Goal: Information Seeking & Learning: Understand process/instructions

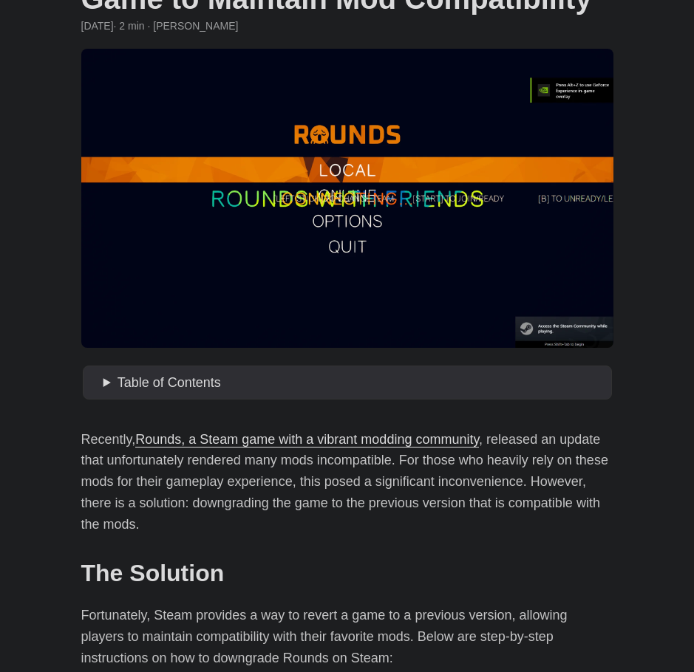
scroll to position [126, 0]
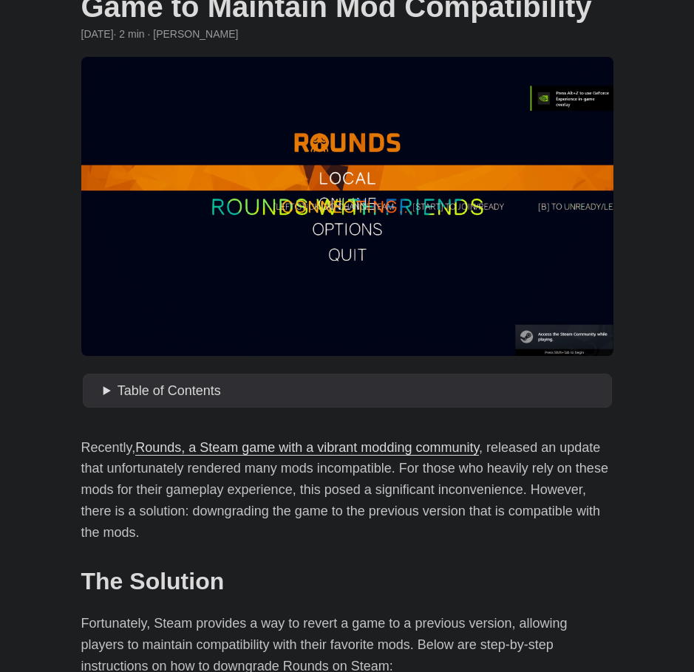
click at [271, 179] on figure at bounding box center [347, 206] width 532 height 299
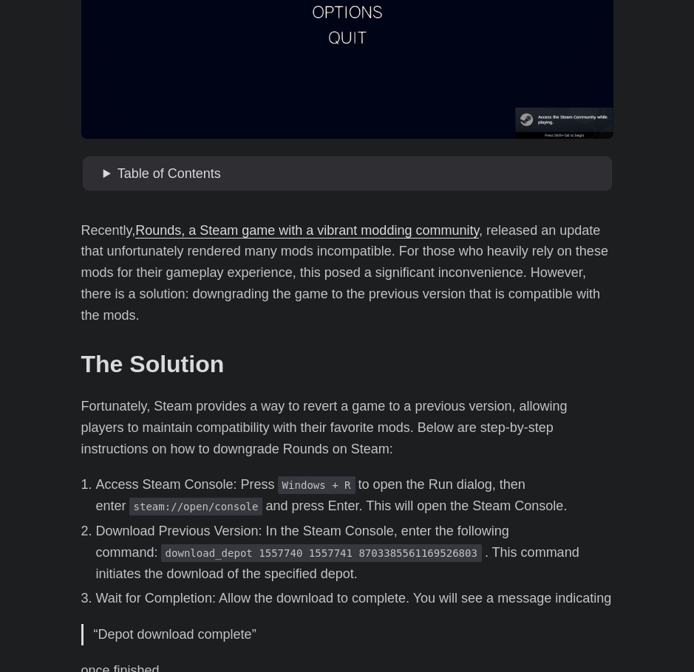
scroll to position [369, 0]
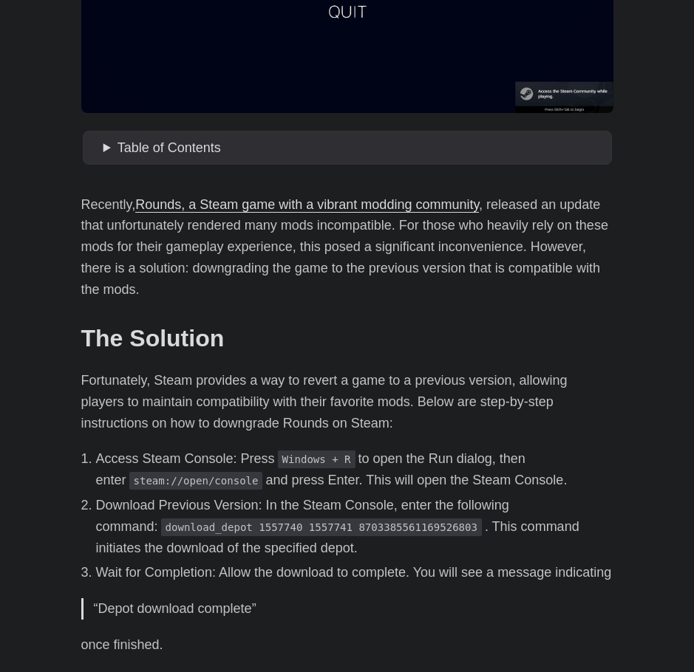
click at [277, 428] on p "Fortunately, Steam provides a way to revert a game to a previous version, allow…" at bounding box center [347, 402] width 532 height 64
click at [345, 439] on div "Recently, Rounds, a Steam game with a vibrant modding community , released an u…" at bounding box center [347, 588] width 532 height 789
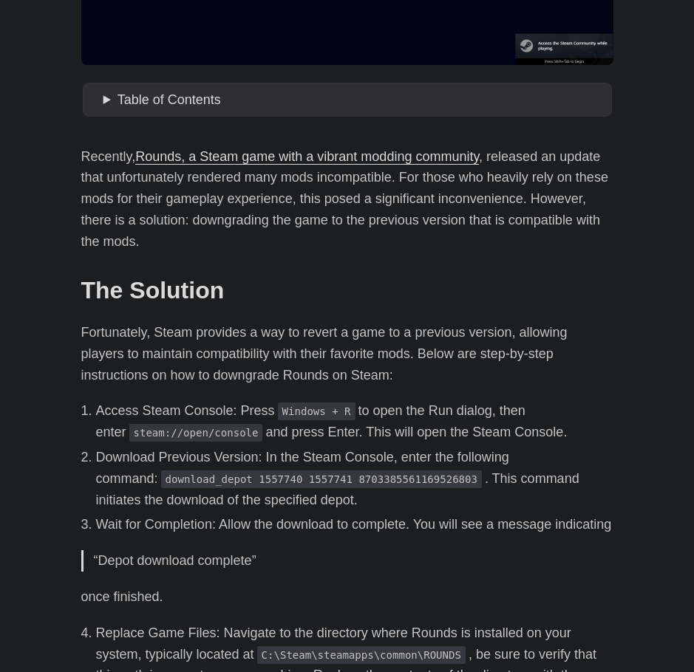
scroll to position [443, 0]
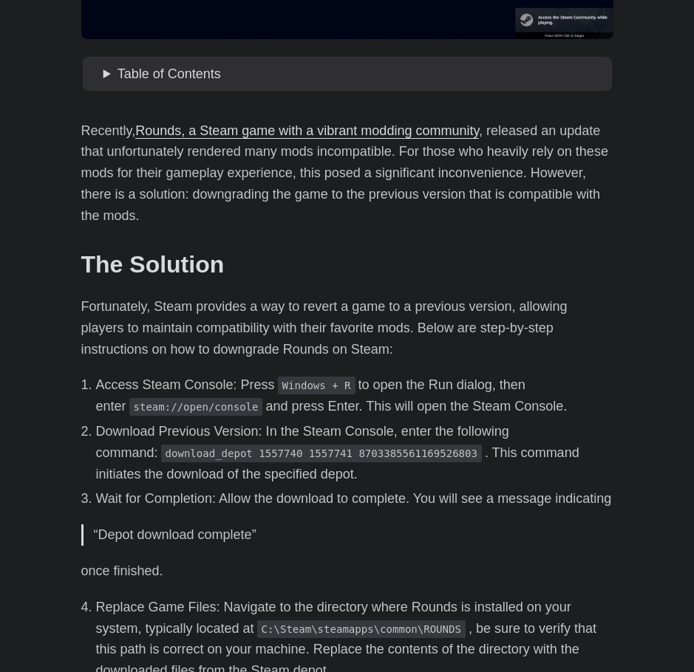
drag, startPoint x: 236, startPoint y: 437, endPoint x: 254, endPoint y: 432, distance: 19.0
click at [236, 437] on li "Download Previous Version: In the Steam Console, enter the following command: d…" at bounding box center [354, 453] width 517 height 64
drag, startPoint x: 275, startPoint y: 431, endPoint x: 306, endPoint y: 431, distance: 31.0
click at [276, 431] on li "Download Previous Version: In the Steam Console, enter the following command: d…" at bounding box center [354, 453] width 517 height 64
click at [383, 439] on li "Download Previous Version: In the Steam Console, enter the following command: d…" at bounding box center [354, 453] width 517 height 64
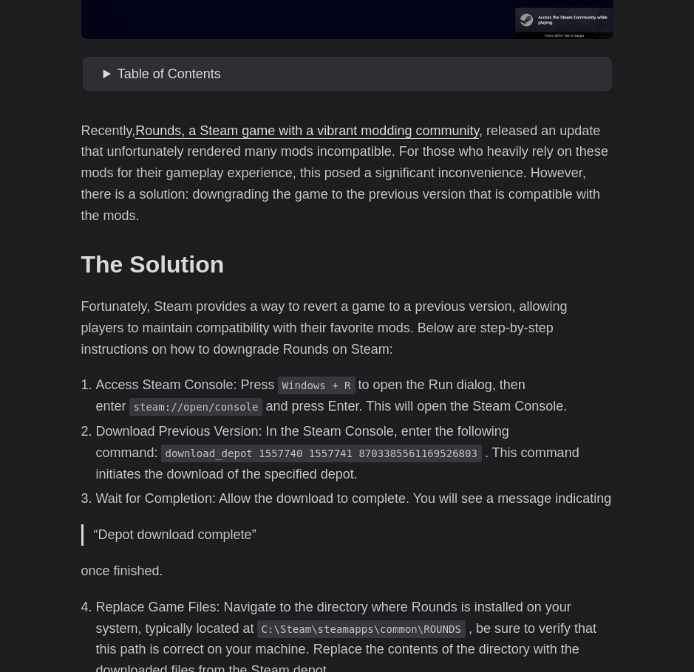
click at [422, 443] on li "Download Previous Version: In the Steam Console, enter the following command: d…" at bounding box center [354, 453] width 517 height 64
drag, startPoint x: 450, startPoint y: 443, endPoint x: 487, endPoint y: 443, distance: 36.9
click at [451, 443] on li "Download Previous Version: In the Steam Console, enter the following command: d…" at bounding box center [354, 453] width 517 height 64
click at [487, 443] on li "Download Previous Version: In the Steam Console, enter the following command: d…" at bounding box center [354, 453] width 517 height 64
click at [471, 461] on li "Download Previous Version: In the Steam Console, enter the following command: d…" at bounding box center [354, 453] width 517 height 64
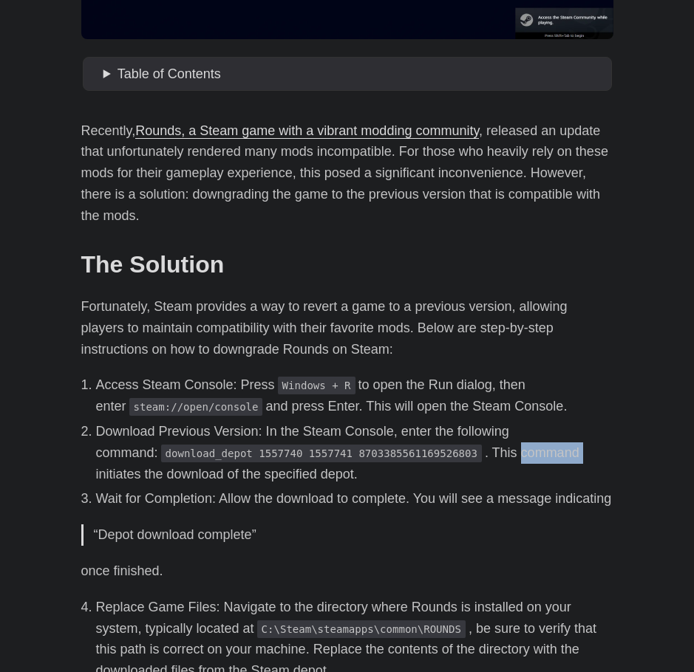
click at [471, 461] on li "Download Previous Version: In the Steam Console, enter the following command: d…" at bounding box center [354, 453] width 517 height 64
click at [383, 468] on li "Download Previous Version: In the Steam Console, enter the following command: d…" at bounding box center [354, 453] width 517 height 64
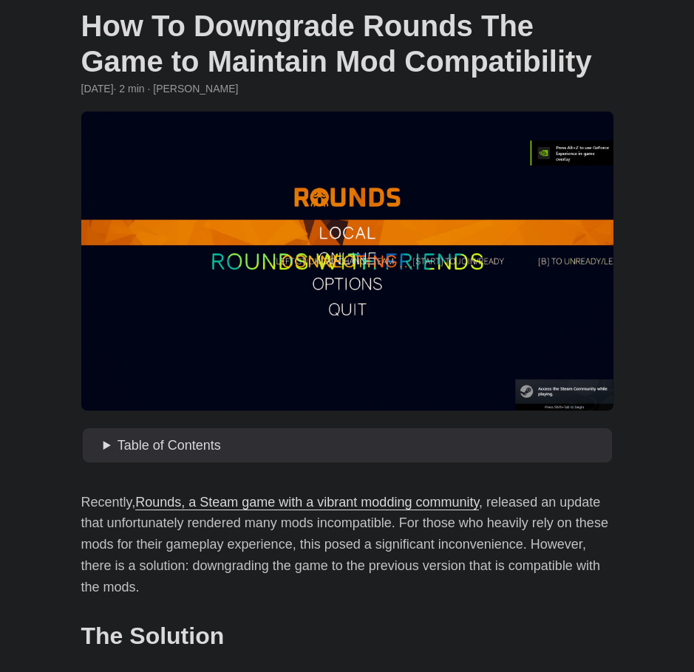
scroll to position [0, 0]
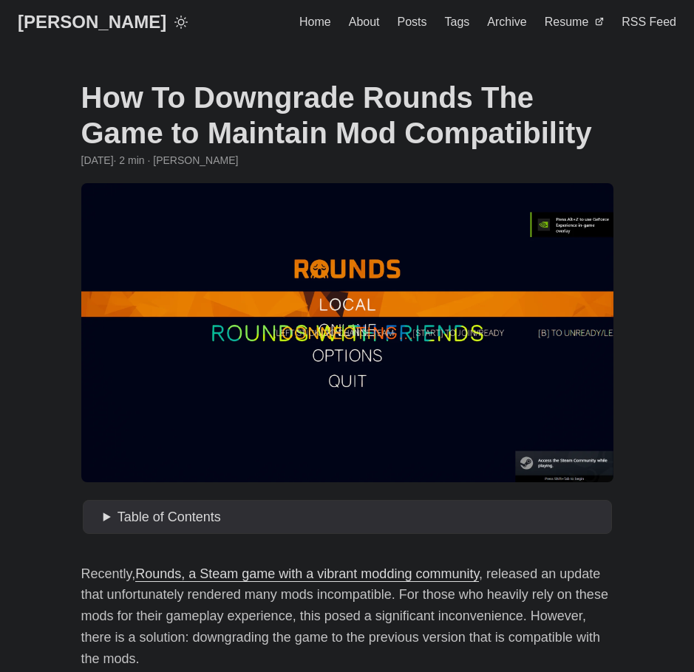
drag, startPoint x: 86, startPoint y: 27, endPoint x: 117, endPoint y: 19, distance: 32.1
